Goal: Information Seeking & Learning: Check status

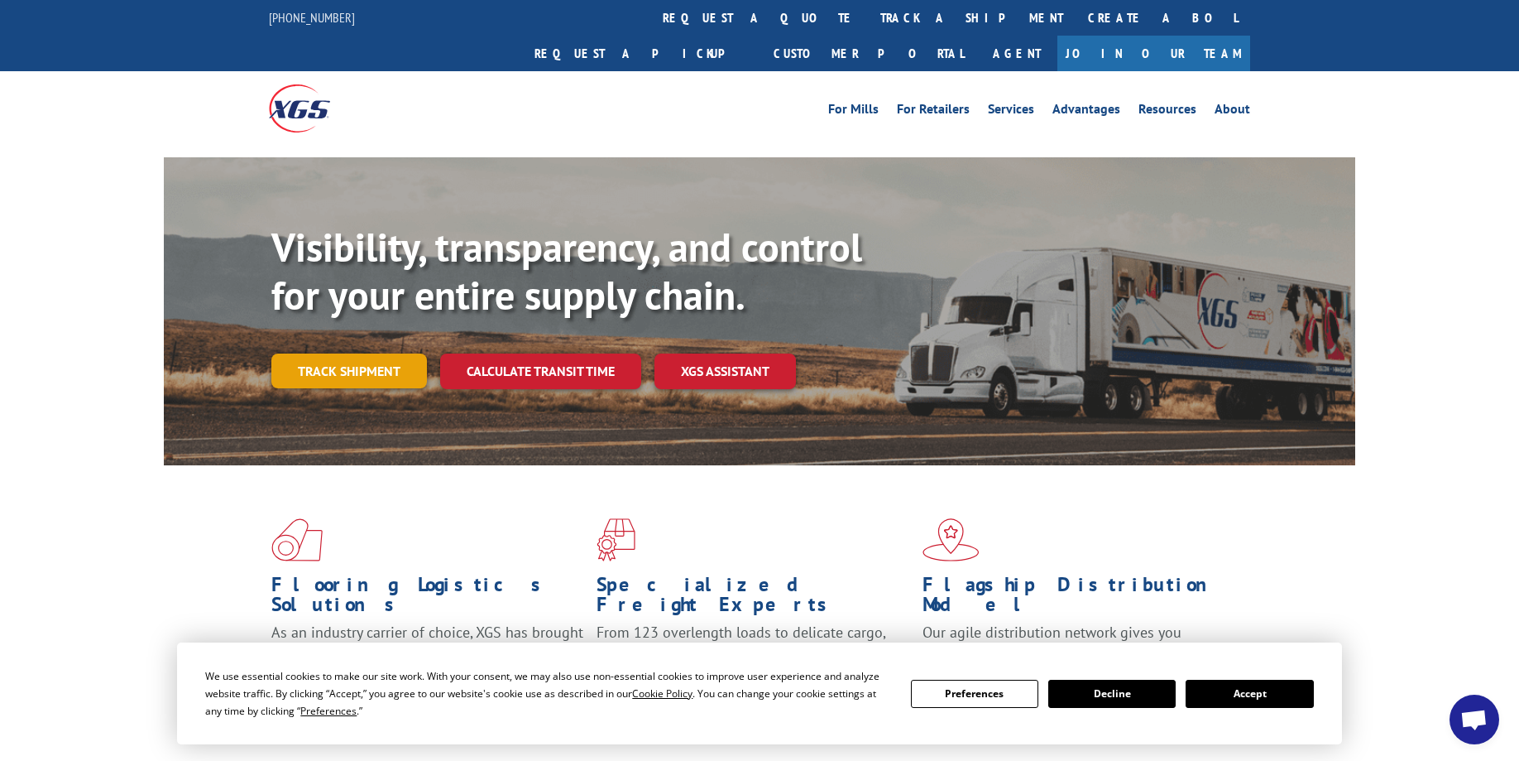
click at [360, 353] on link "Track shipment" at bounding box center [349, 370] width 156 height 35
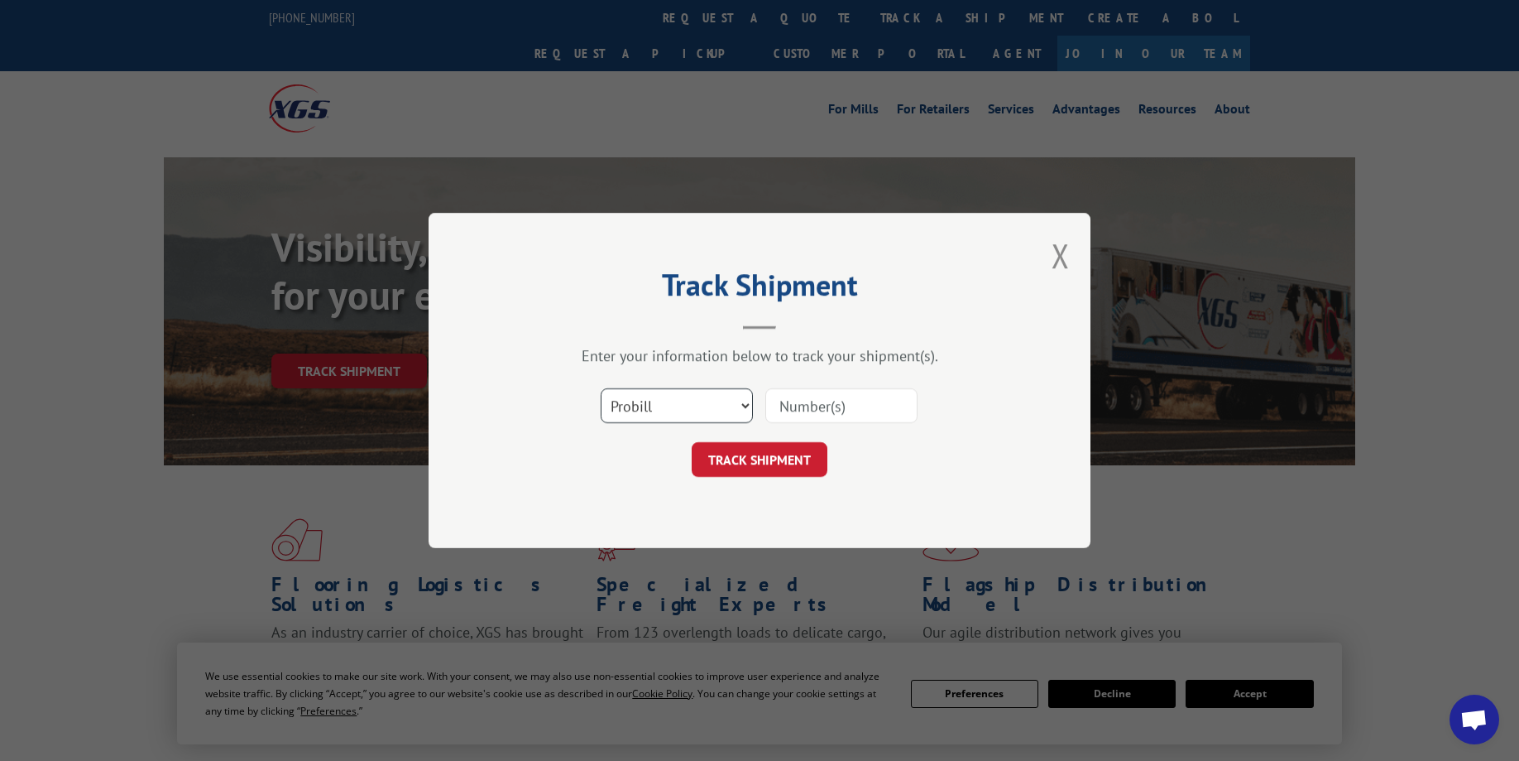
click at [601, 388] on select "Select category... Probill BOL PO" at bounding box center [677, 405] width 152 height 35
select select "bol"
click option "BOL" at bounding box center [0, 0] width 0 height 0
click at [794, 408] on input at bounding box center [842, 405] width 152 height 35
type input "911497"
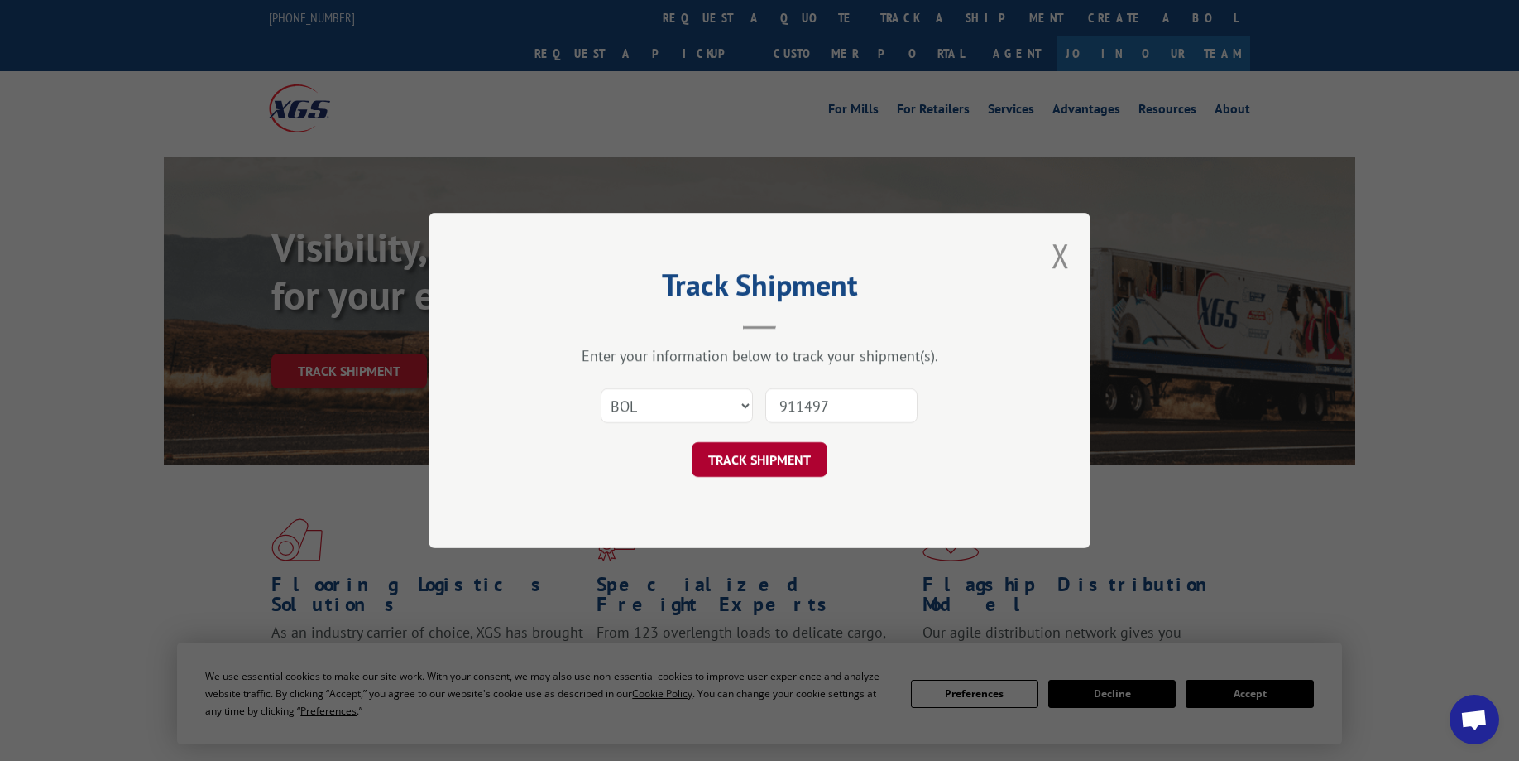
click at [804, 452] on button "TRACK SHIPMENT" at bounding box center [760, 459] width 136 height 35
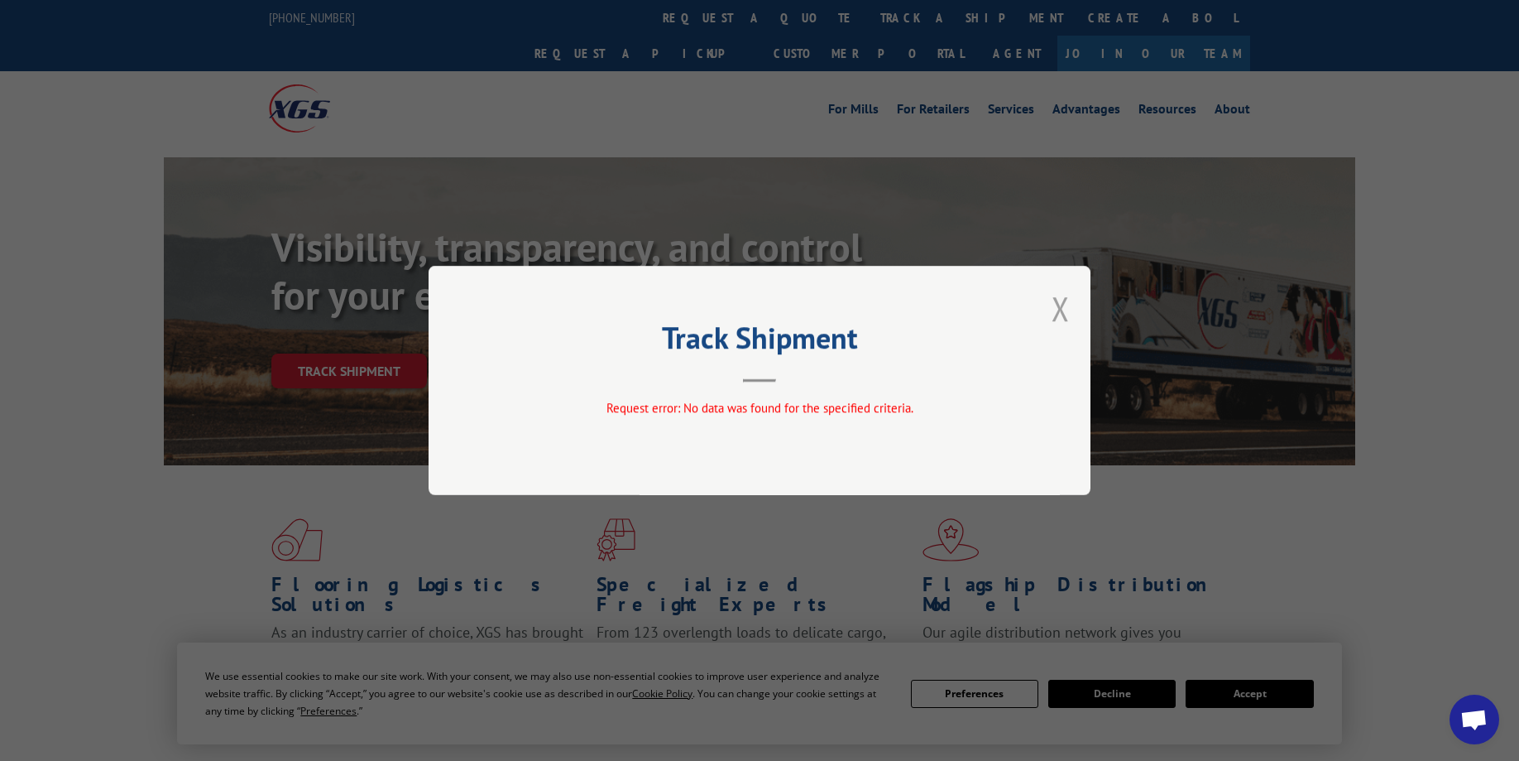
click at [1058, 313] on button "Close modal" at bounding box center [1061, 308] width 18 height 44
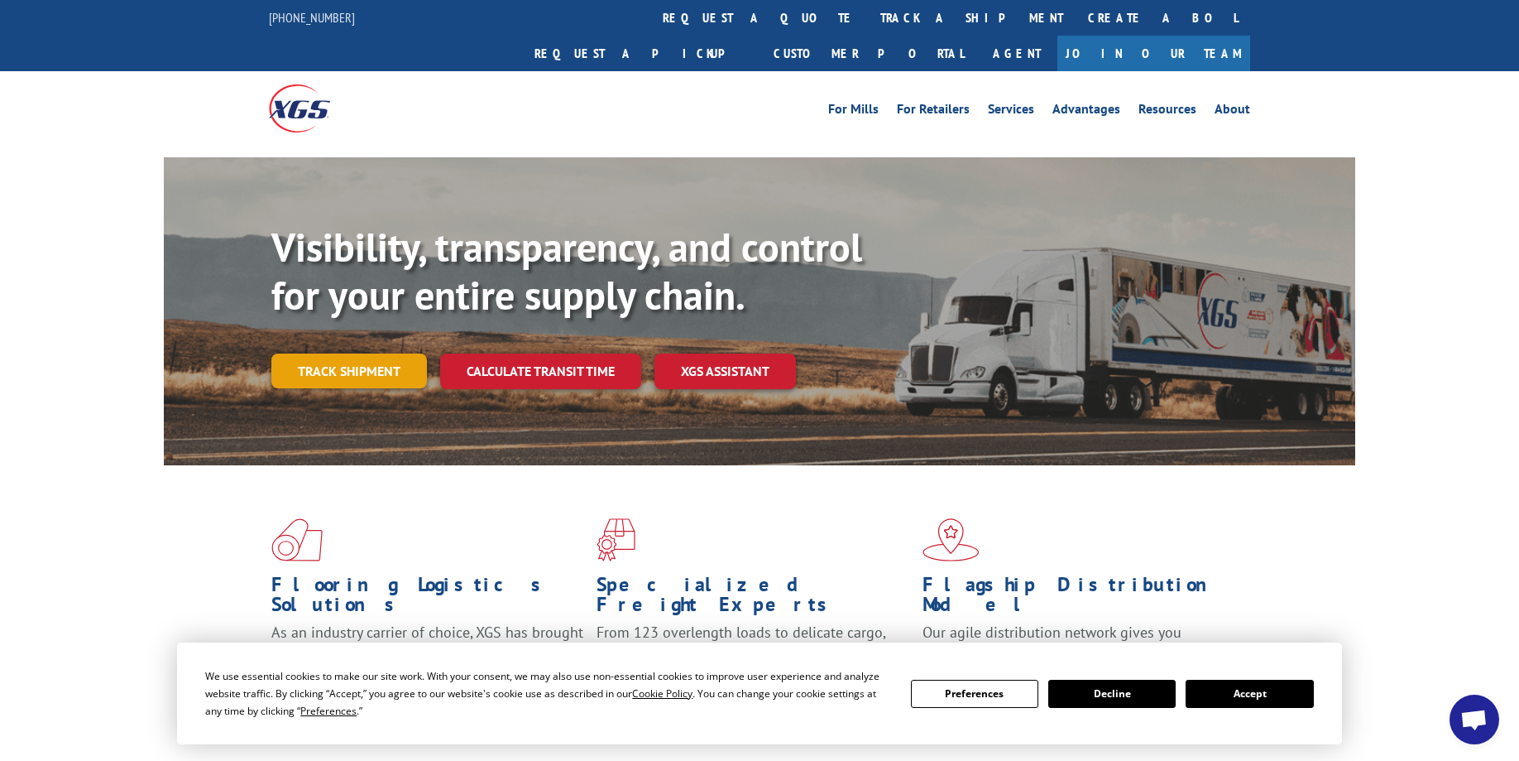
click at [361, 353] on link "Track shipment" at bounding box center [349, 370] width 156 height 35
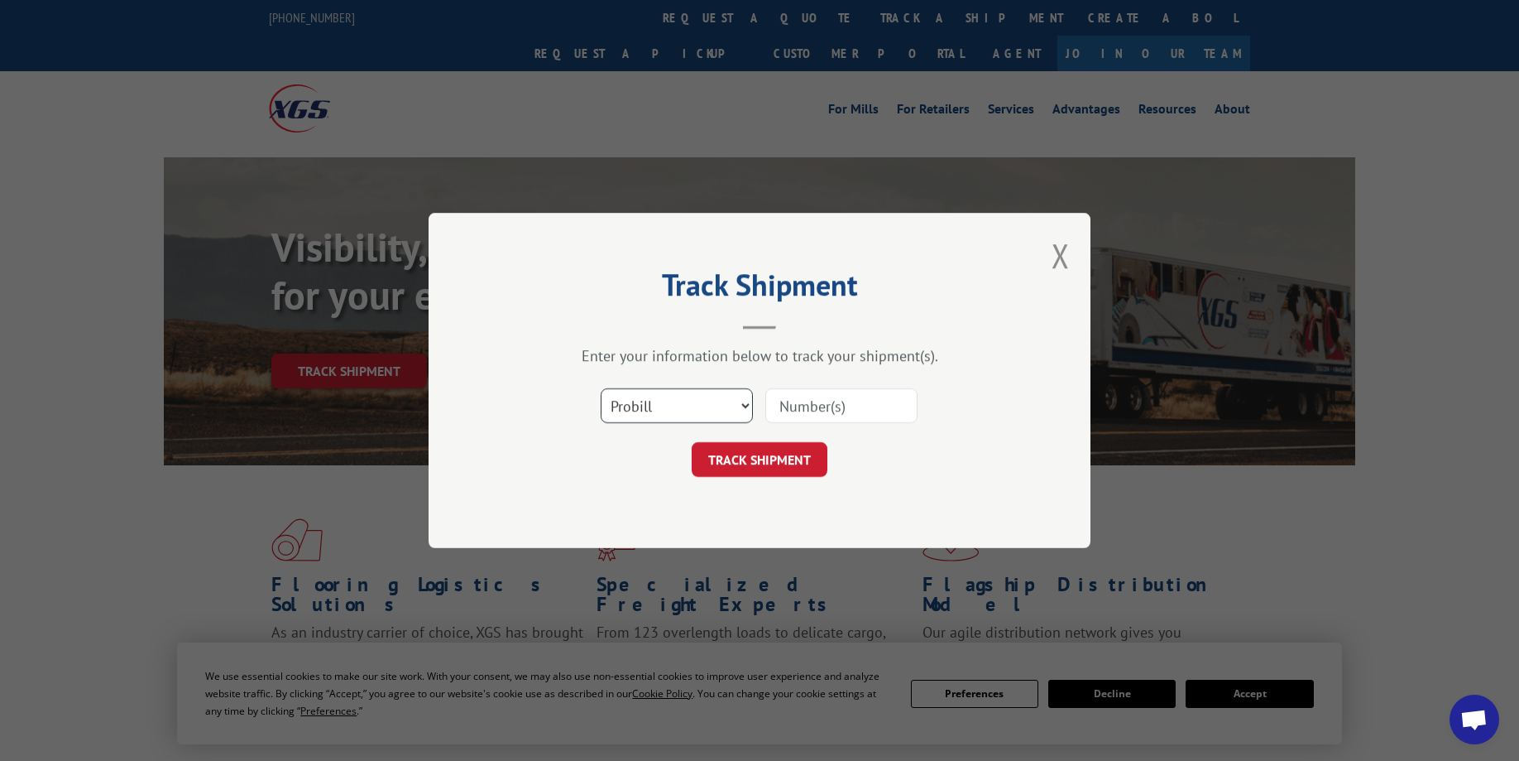
click at [601, 388] on select "Select category... Probill BOL PO" at bounding box center [677, 405] width 152 height 35
select select "bol"
click option "BOL" at bounding box center [0, 0] width 0 height 0
click at [788, 415] on input at bounding box center [842, 405] width 152 height 35
type input "0911497"
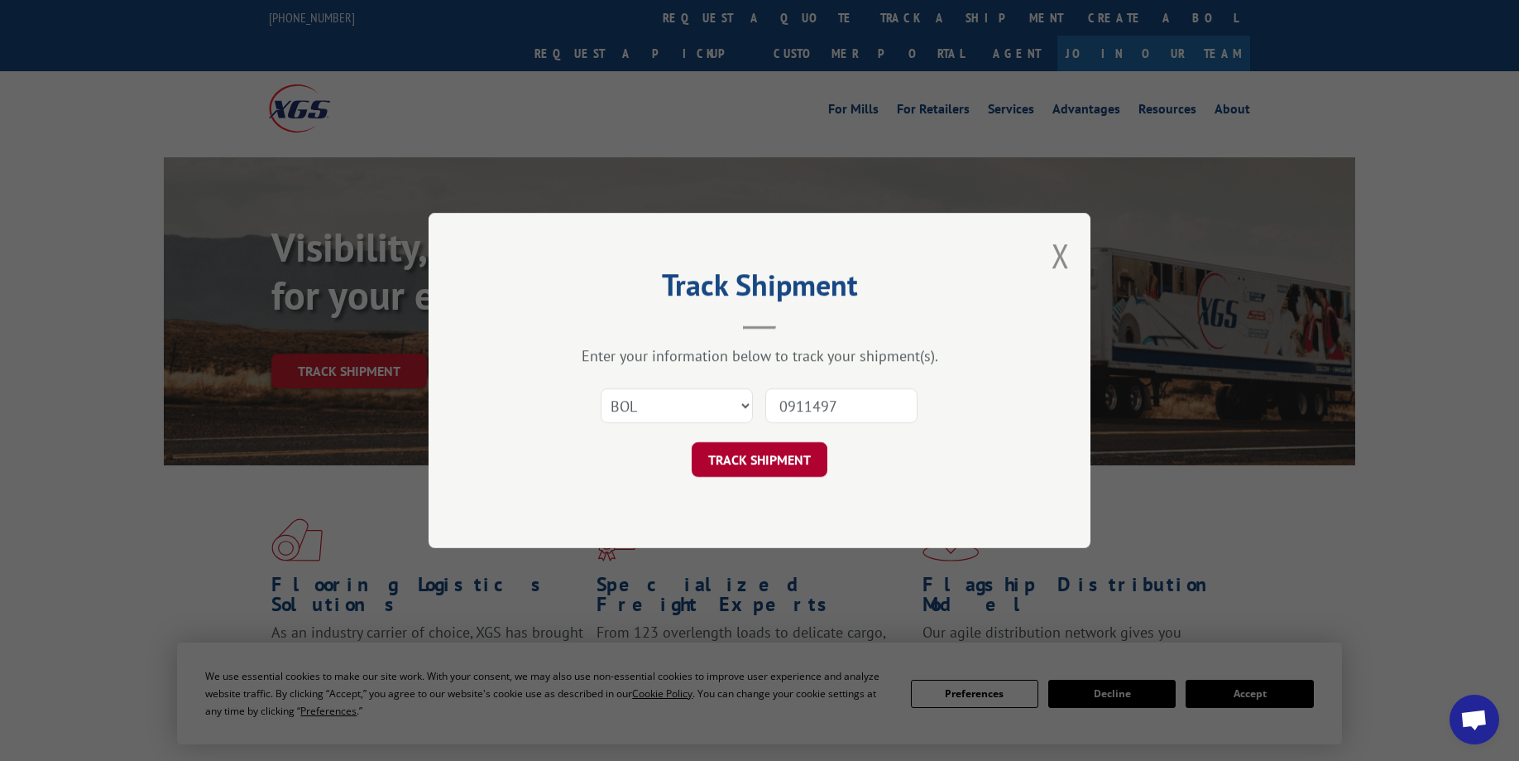
click at [758, 469] on button "TRACK SHIPMENT" at bounding box center [760, 459] width 136 height 35
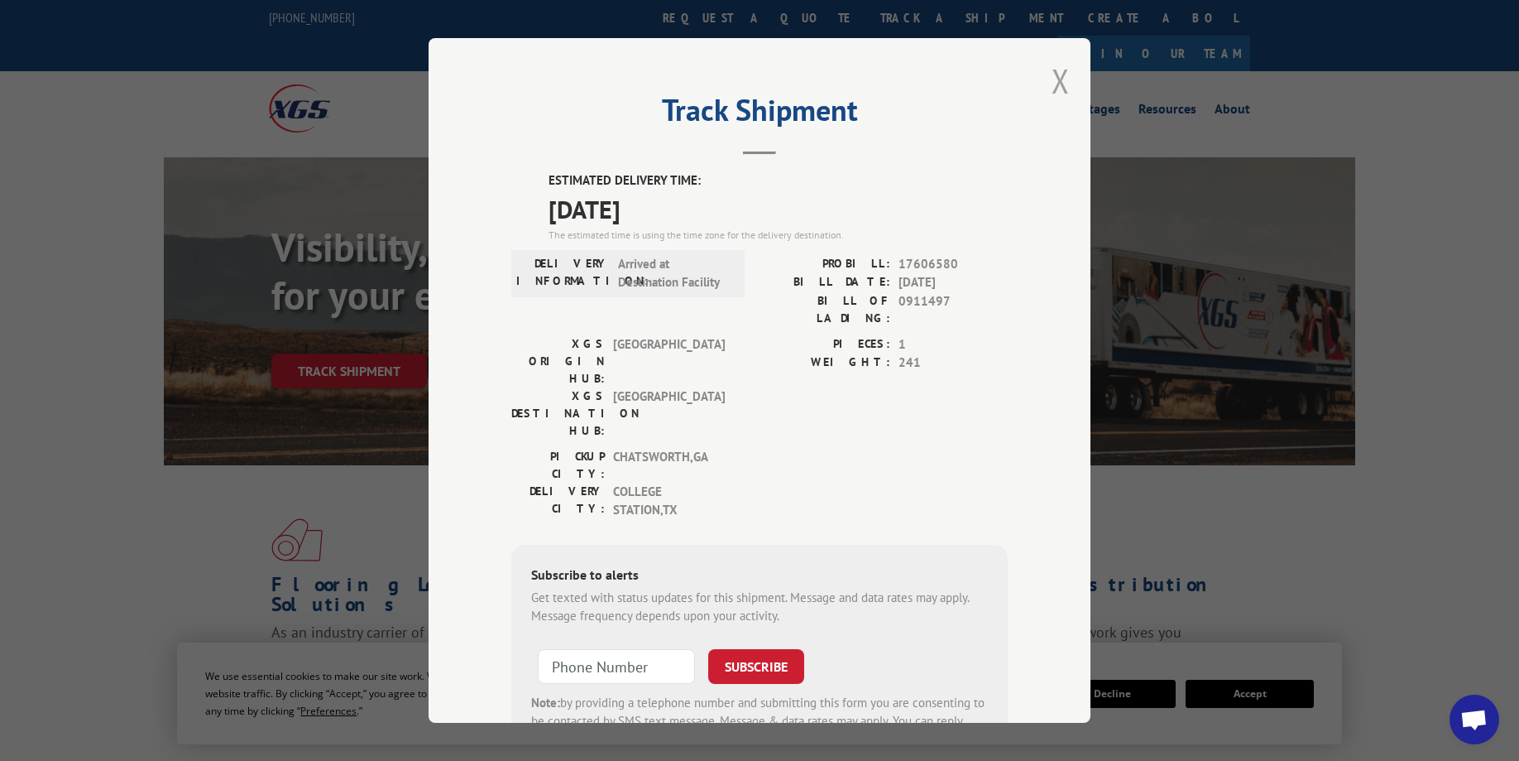
click at [1052, 88] on button "Close modal" at bounding box center [1061, 81] width 18 height 44
